Goal: Task Accomplishment & Management: Use online tool/utility

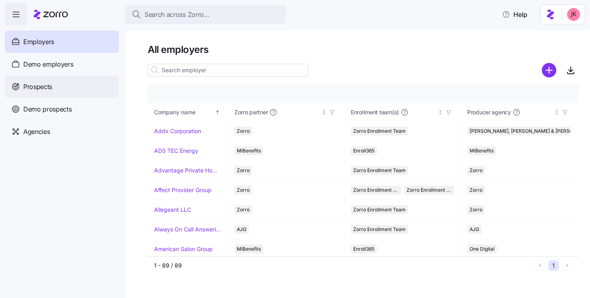
click at [94, 87] on div "Prospects" at bounding box center [62, 86] width 114 height 22
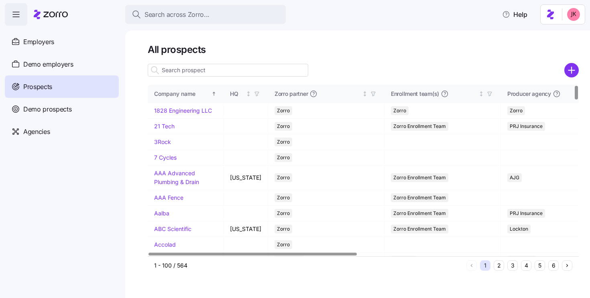
click at [182, 69] on input at bounding box center [228, 70] width 161 height 13
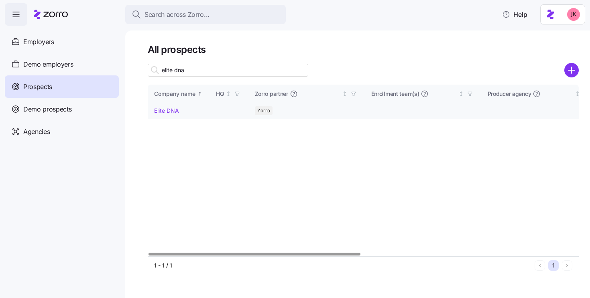
type input "elite dna"
click at [168, 110] on link "Elite DNA" at bounding box center [166, 110] width 25 height 7
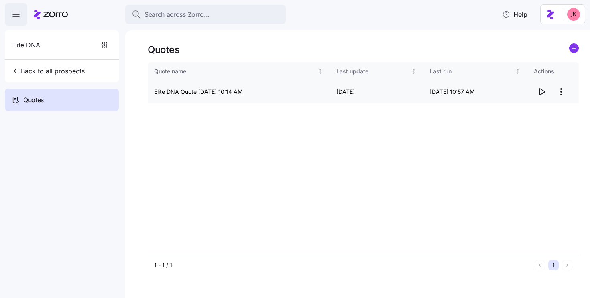
click at [544, 92] on icon "button" at bounding box center [542, 92] width 10 height 10
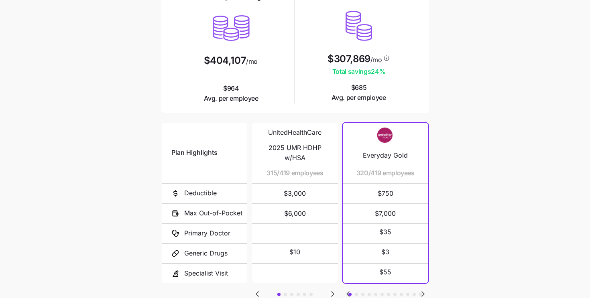
scroll to position [140, 0]
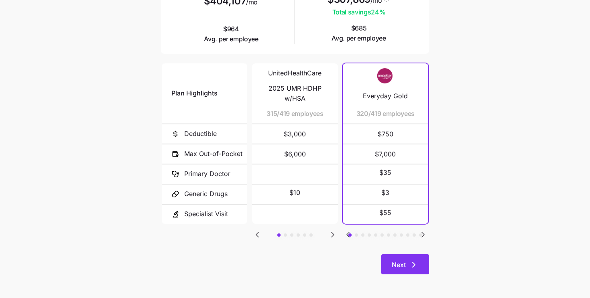
click at [407, 261] on span "Next" at bounding box center [405, 265] width 27 height 10
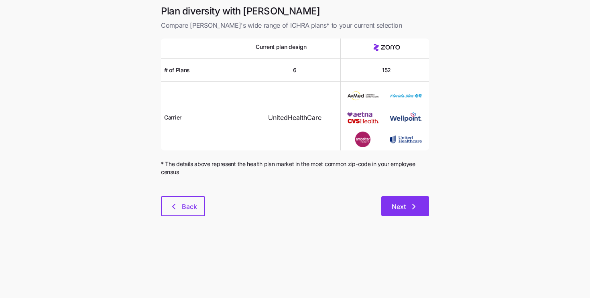
click at [409, 206] on span "Next" at bounding box center [405, 207] width 27 height 10
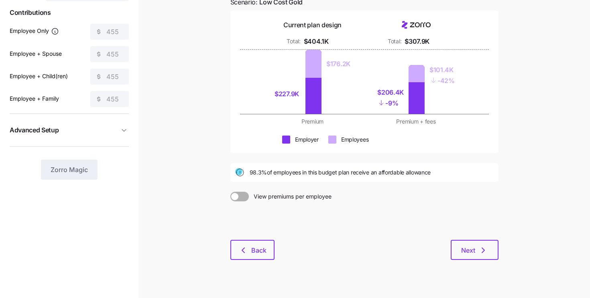
scroll to position [96, 0]
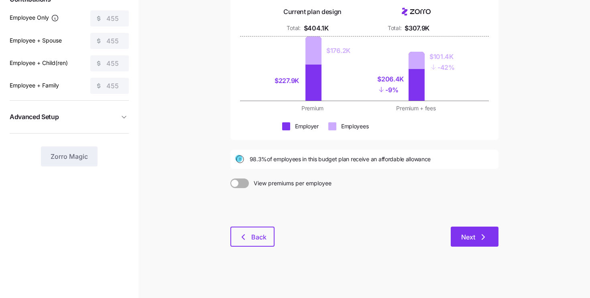
click at [475, 238] on span "Next" at bounding box center [474, 237] width 27 height 10
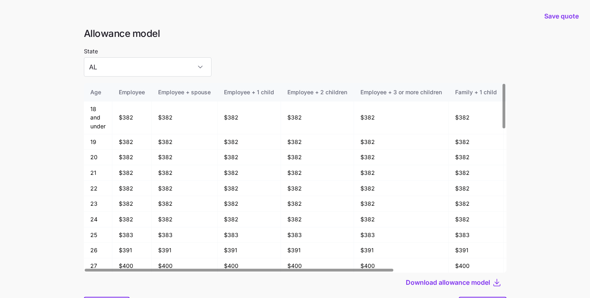
scroll to position [43, 0]
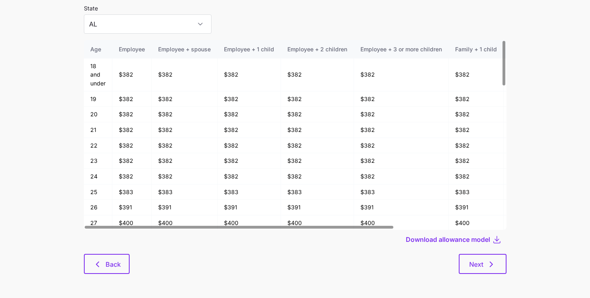
click at [485, 252] on div at bounding box center [295, 251] width 423 height 5
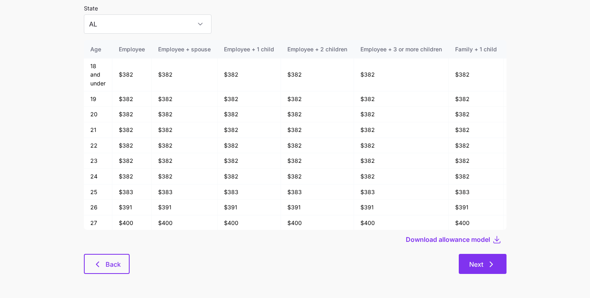
click at [485, 258] on button "Next" at bounding box center [483, 264] width 48 height 20
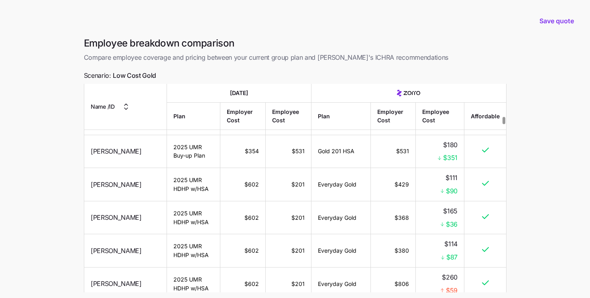
scroll to position [67, 0]
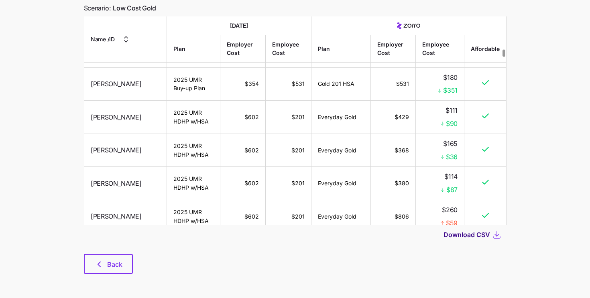
click at [483, 235] on span "Download CSV" at bounding box center [467, 235] width 47 height 10
click at [106, 259] on button "Back" at bounding box center [108, 264] width 49 height 20
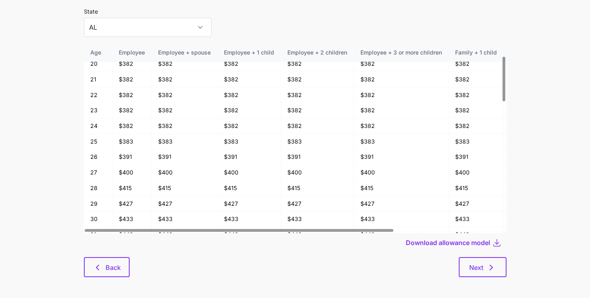
scroll to position [43, 0]
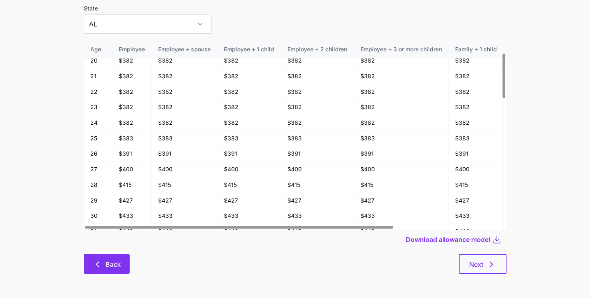
click at [108, 269] on span "Back" at bounding box center [113, 265] width 15 height 10
